Goal: Task Accomplishment & Management: Use online tool/utility

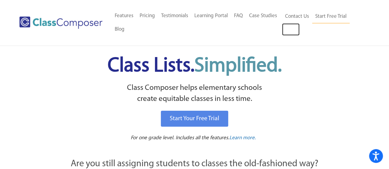
click at [292, 32] on link "Log In" at bounding box center [291, 29] width 18 height 12
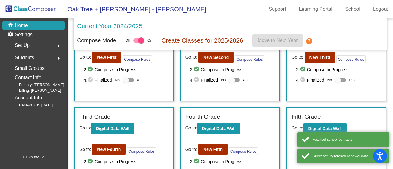
scroll to position [62, 0]
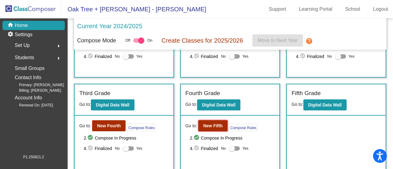
click at [216, 128] on button "New Fifth" at bounding box center [213, 125] width 29 height 11
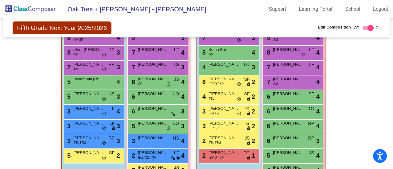
scroll to position [392, 0]
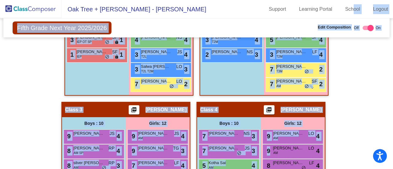
drag, startPoint x: 355, startPoint y: 110, endPoint x: 355, endPoint y: 15, distance: 95.0
click at [355, 15] on app-root "Oak Tree + Applegarth - Samantha Support Learning Portal School Logout home Hom…" at bounding box center [196, 84] width 393 height 169
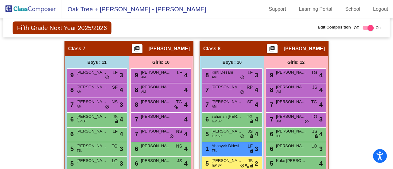
scroll to position [851, 0]
